Goal: Information Seeking & Learning: Understand process/instructions

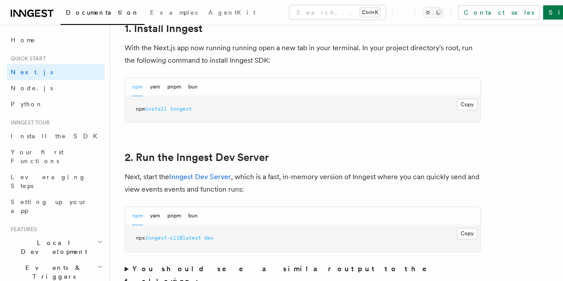
scroll to position [415, 0]
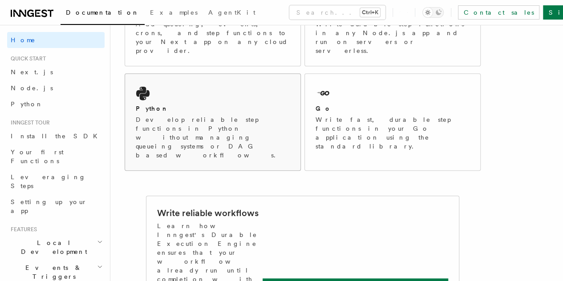
scroll to position [104, 0]
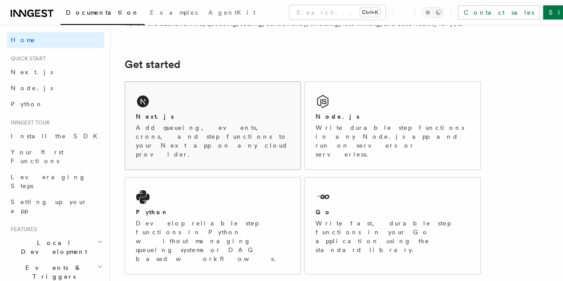
click at [196, 122] on div "Next.js" at bounding box center [213, 116] width 154 height 9
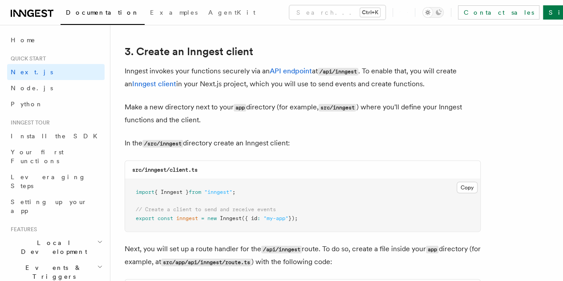
scroll to position [1051, 0]
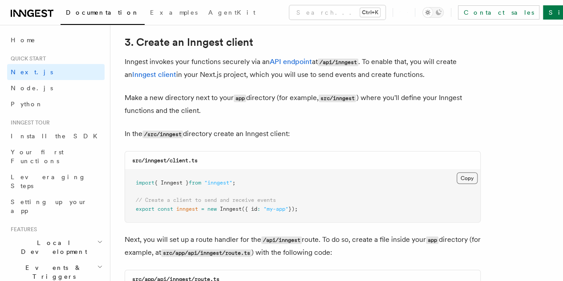
click at [457, 173] on button "Copy Copied" at bounding box center [467, 179] width 21 height 12
